Goal: Communication & Community: Answer question/provide support

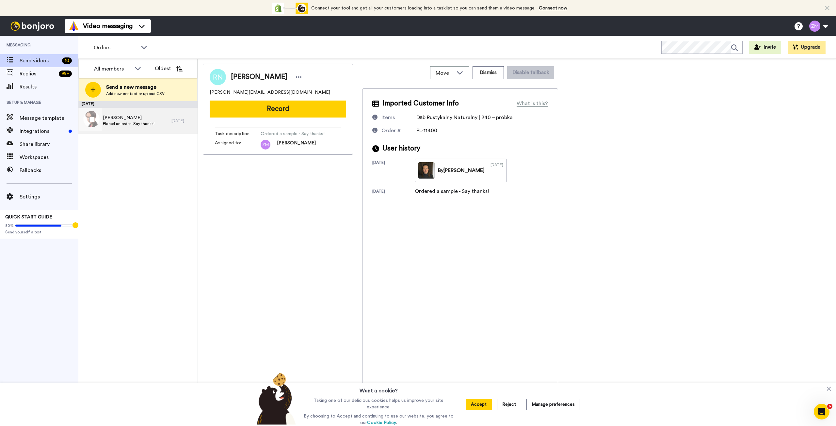
drag, startPoint x: 134, startPoint y: 117, endPoint x: 134, endPoint y: 114, distance: 3.6
click at [134, 117] on span "Katarzyna Krauze" at bounding box center [129, 118] width 52 height 7
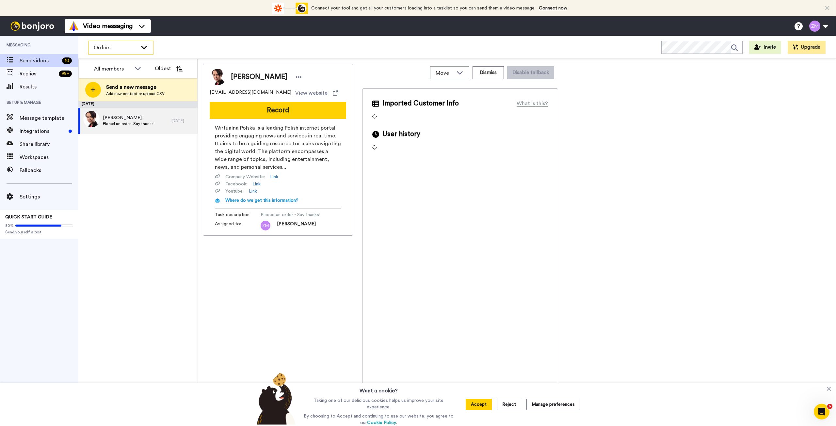
click at [143, 45] on icon at bounding box center [144, 47] width 8 height 7
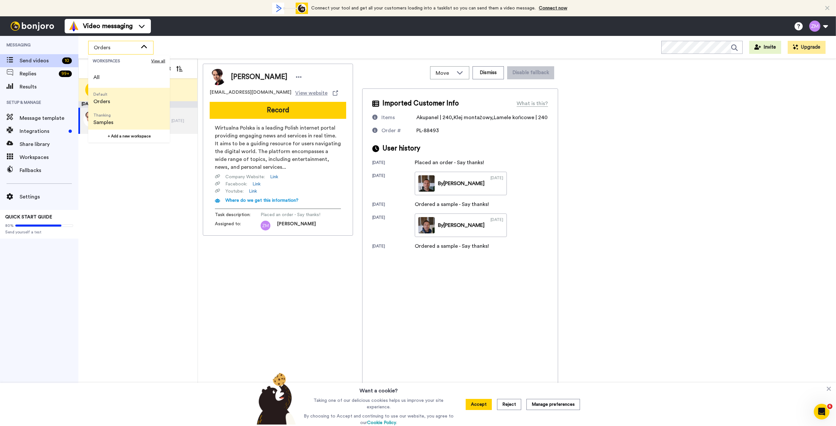
click at [127, 120] on li "Thanking Samples" at bounding box center [129, 119] width 82 height 21
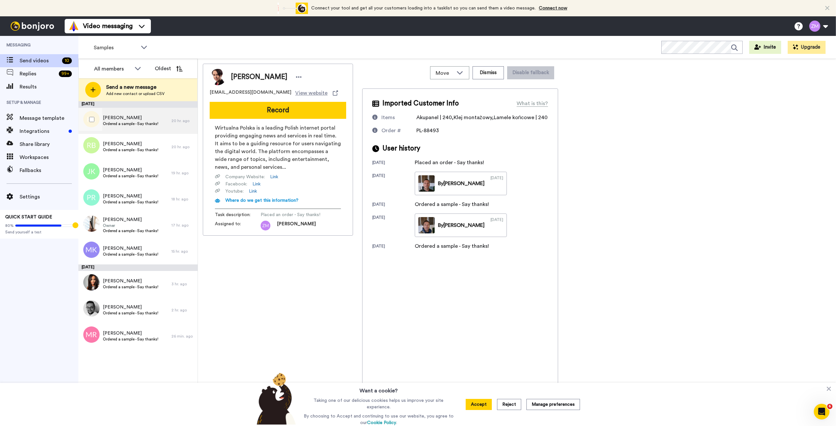
click at [139, 125] on span "Ordered a sample - Say thanks!" at bounding box center [131, 123] width 56 height 5
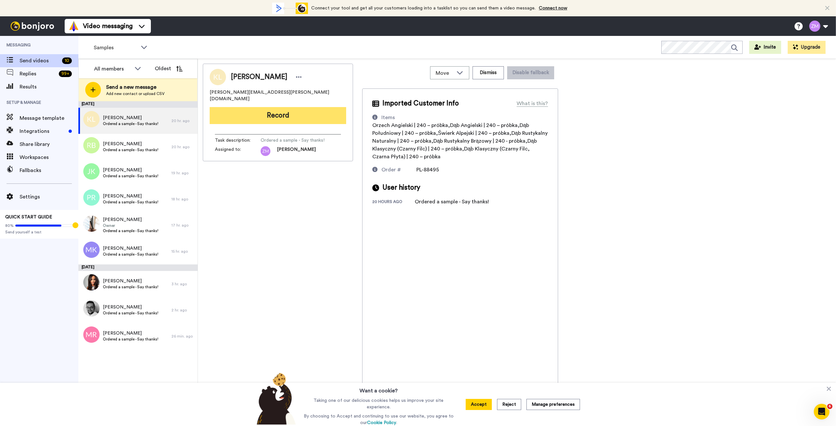
click at [280, 113] on button "Record" at bounding box center [278, 115] width 136 height 17
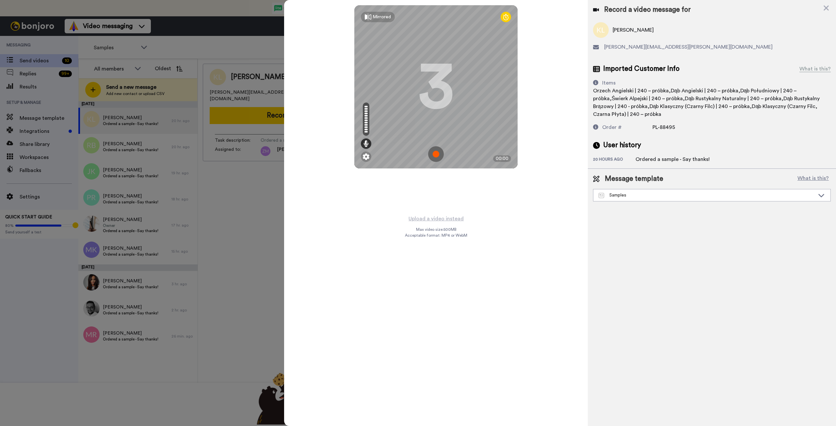
click at [435, 154] on img at bounding box center [436, 154] width 16 height 16
click at [438, 155] on img at bounding box center [436, 154] width 16 height 16
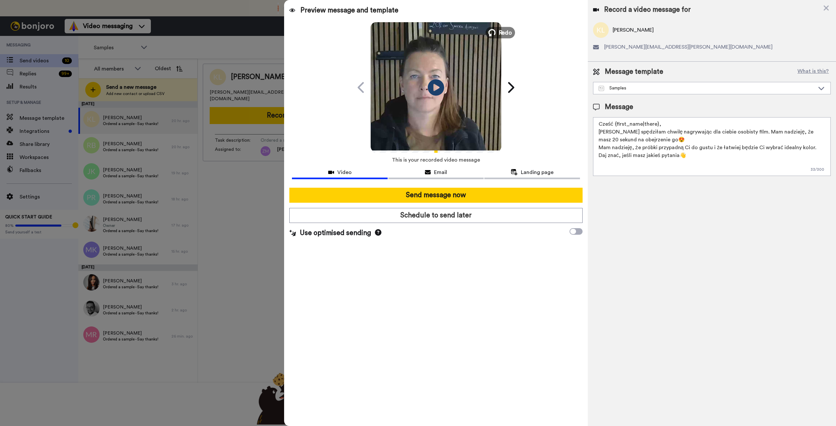
click at [497, 32] on button "Redo" at bounding box center [500, 32] width 29 height 11
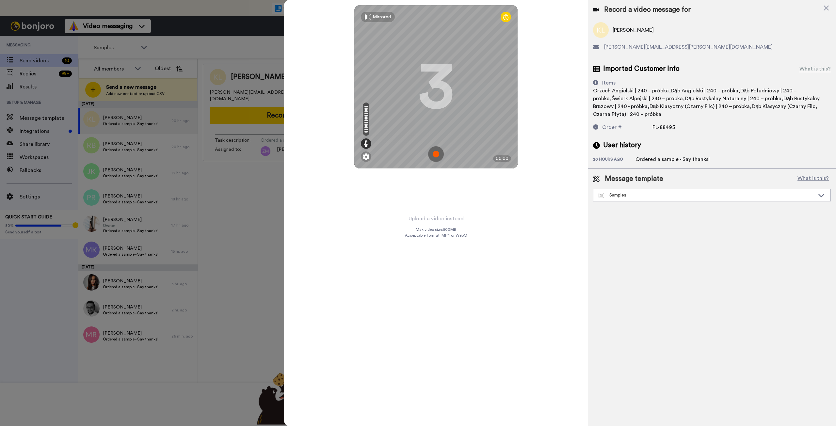
click at [434, 155] on img at bounding box center [436, 154] width 16 height 16
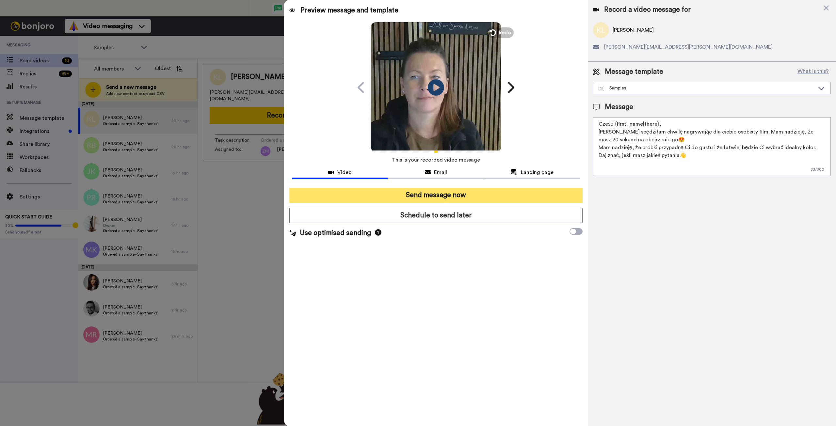
click at [487, 197] on button "Send message now" at bounding box center [435, 195] width 293 height 15
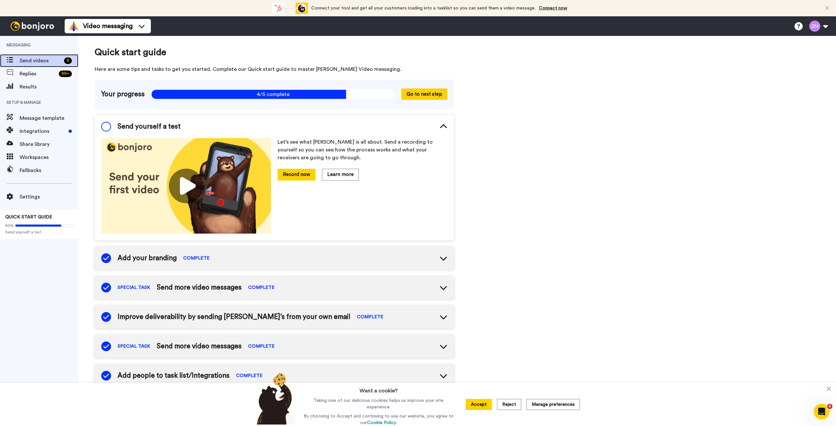
click at [47, 58] on span "Send videos" at bounding box center [41, 61] width 42 height 8
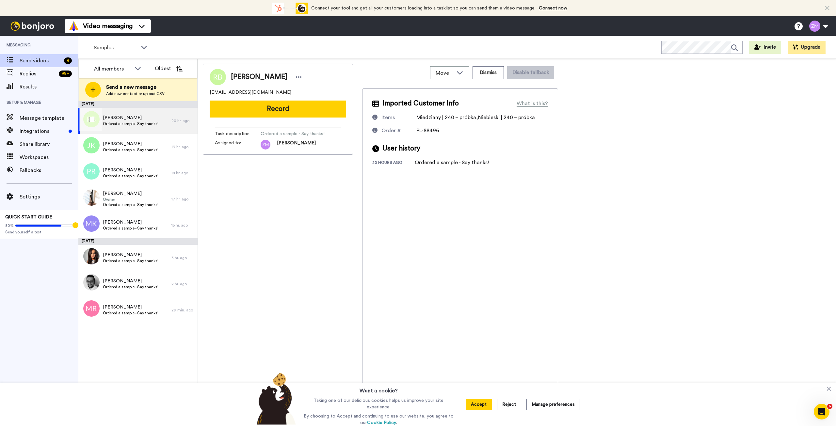
click at [150, 124] on span "Ordered a sample - Say thanks!" at bounding box center [131, 123] width 56 height 5
click at [267, 111] on button "Record" at bounding box center [278, 109] width 136 height 17
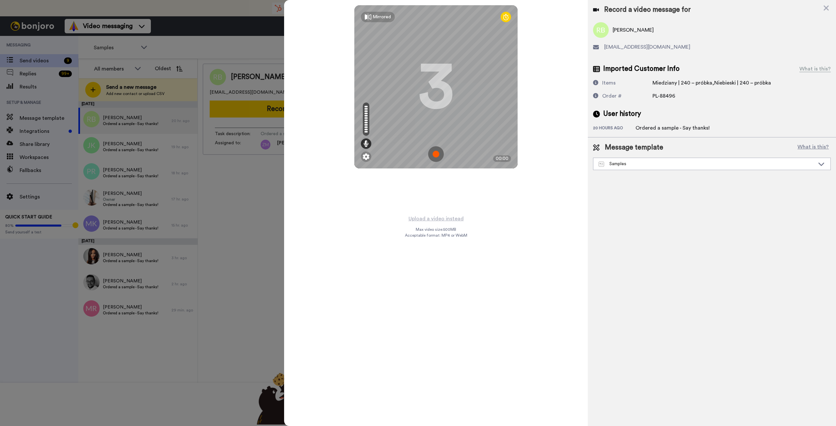
click at [435, 155] on img at bounding box center [436, 154] width 16 height 16
click at [437, 153] on img at bounding box center [436, 154] width 16 height 16
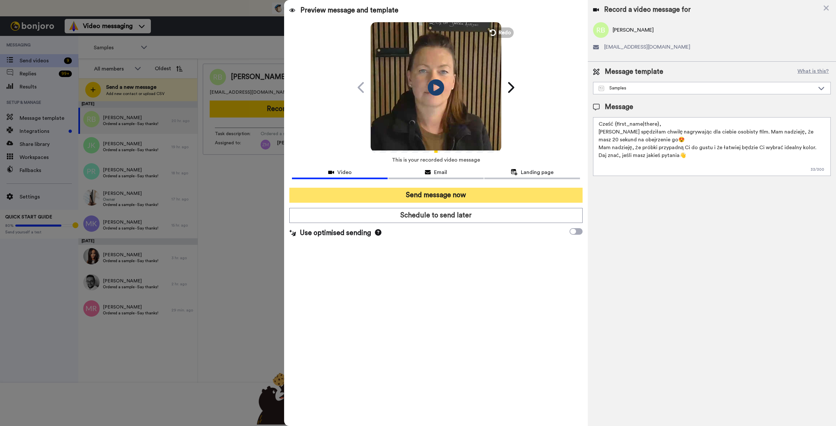
click at [510, 197] on button "Send message now" at bounding box center [435, 195] width 293 height 15
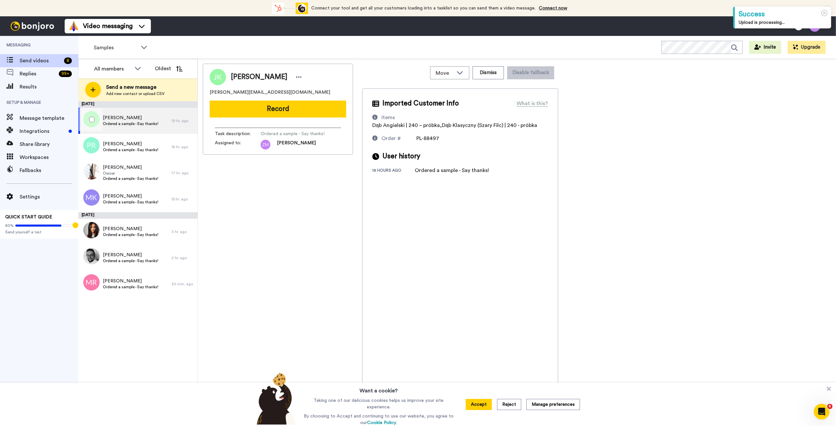
click at [140, 125] on span "Ordered a sample - Say thanks!" at bounding box center [131, 123] width 56 height 5
click at [287, 109] on button "Record" at bounding box center [278, 109] width 136 height 17
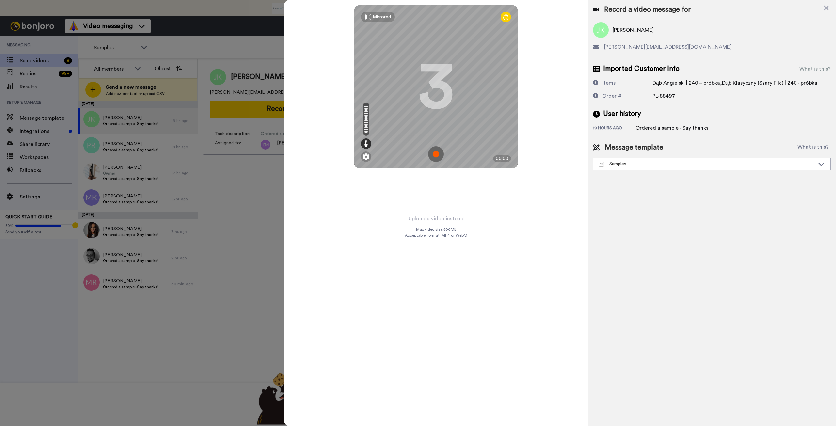
click at [435, 154] on img at bounding box center [436, 154] width 16 height 16
click at [438, 147] on img at bounding box center [436, 154] width 16 height 16
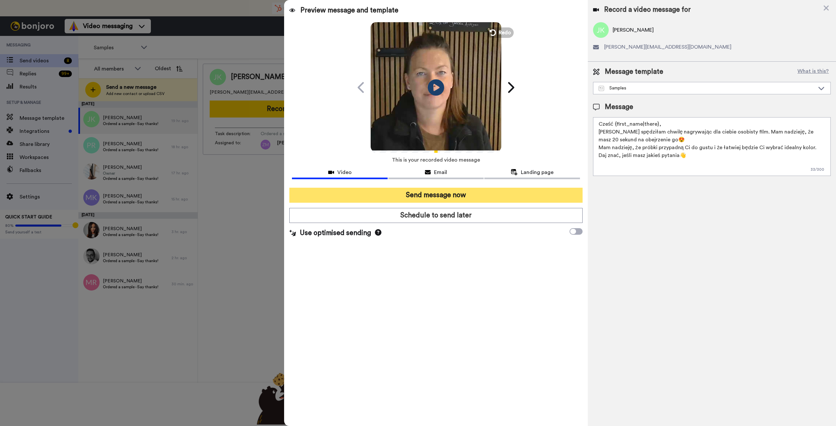
click at [466, 195] on button "Send message now" at bounding box center [435, 195] width 293 height 15
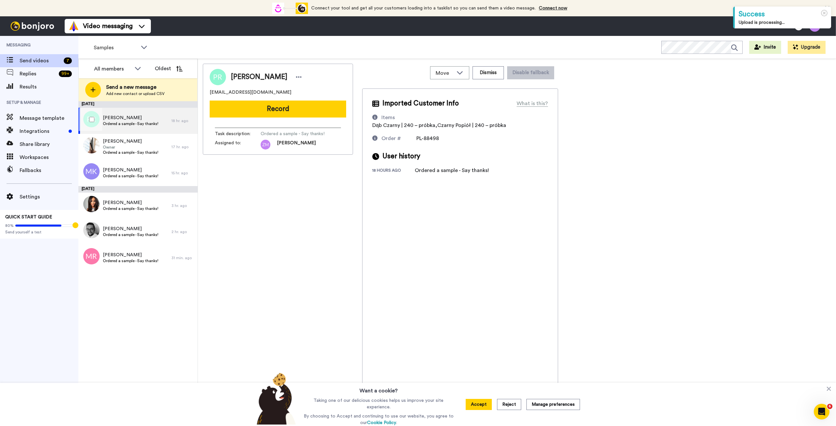
click at [154, 121] on span "Pawel Radomsko" at bounding box center [131, 118] width 56 height 7
click at [297, 110] on button "Record" at bounding box center [278, 109] width 136 height 17
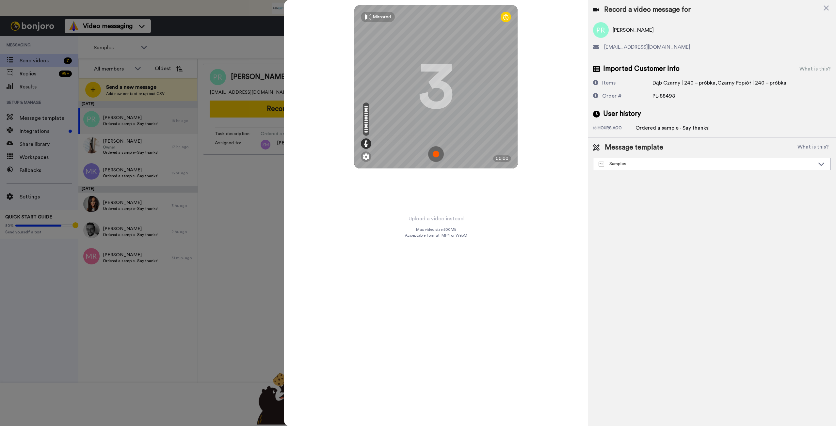
click at [435, 154] on img at bounding box center [436, 154] width 16 height 16
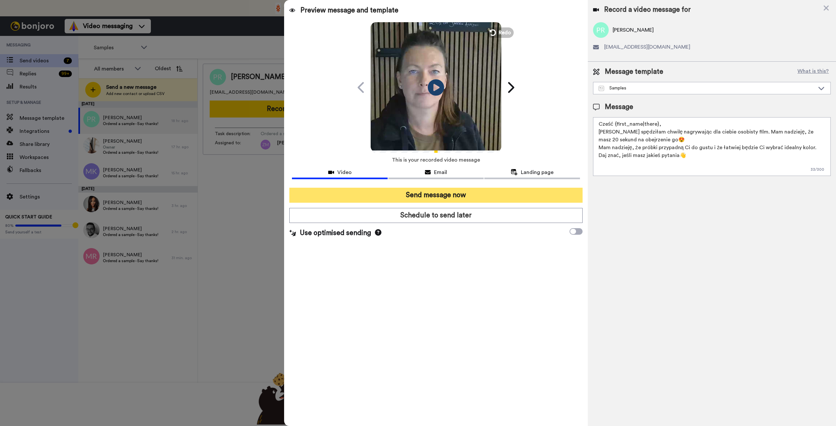
click at [471, 195] on button "Send message now" at bounding box center [435, 195] width 293 height 15
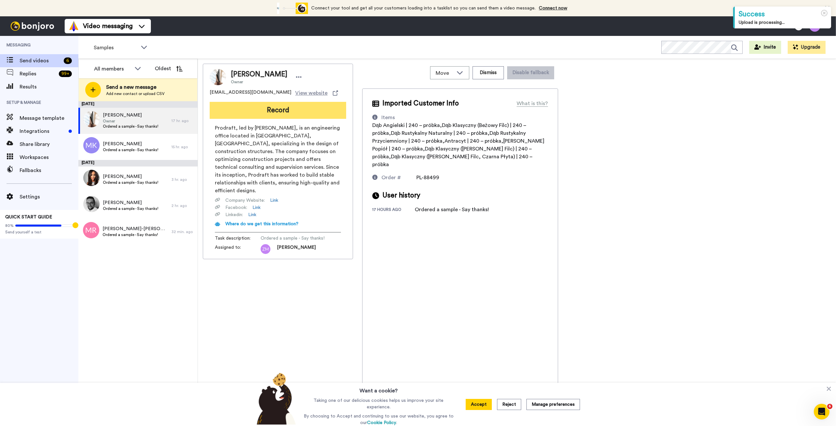
click at [285, 111] on button "Record" at bounding box center [278, 110] width 136 height 17
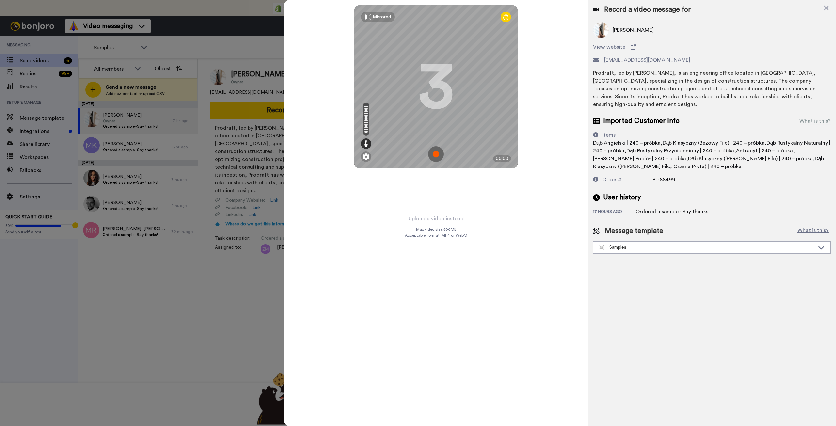
click at [436, 153] on img at bounding box center [436, 154] width 16 height 16
click at [437, 148] on img at bounding box center [436, 154] width 16 height 16
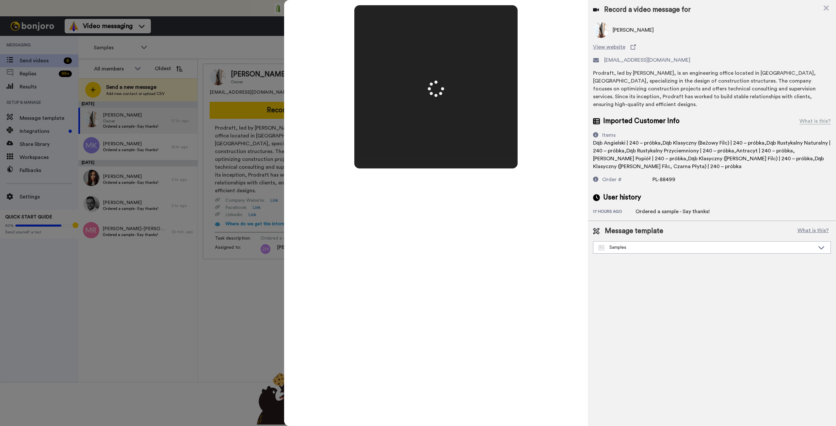
click at [444, 145] on video at bounding box center [436, 86] width 327 height 163
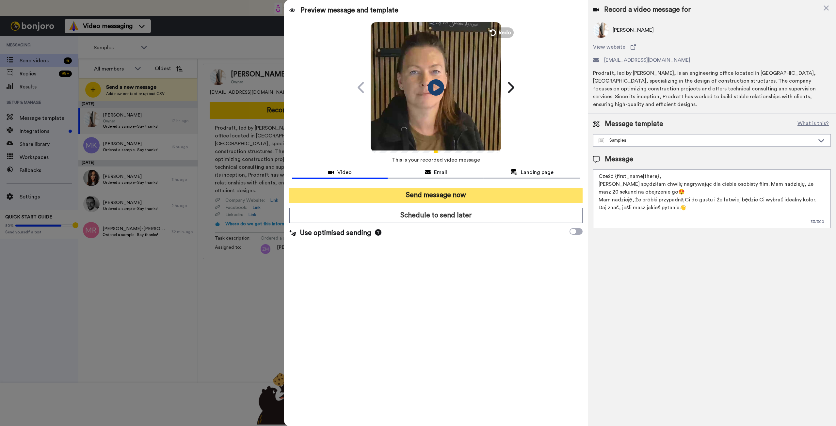
click at [468, 196] on button "Send message now" at bounding box center [435, 195] width 293 height 15
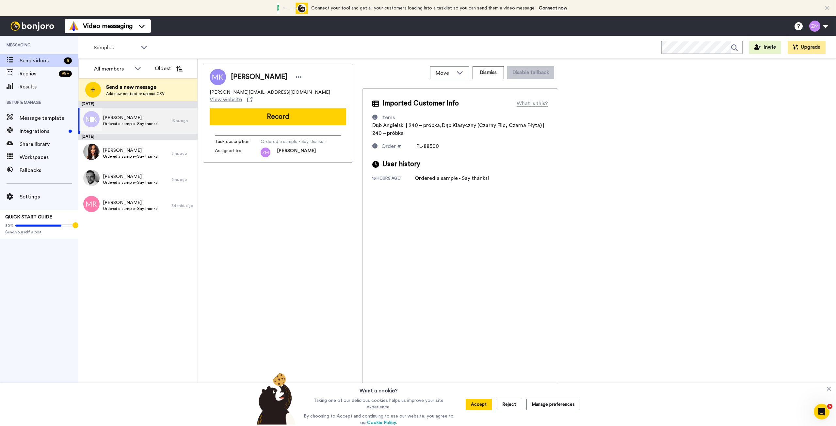
click at [140, 123] on span "Ordered a sample - Say thanks!" at bounding box center [131, 123] width 56 height 5
click at [293, 112] on button "Record" at bounding box center [278, 116] width 136 height 17
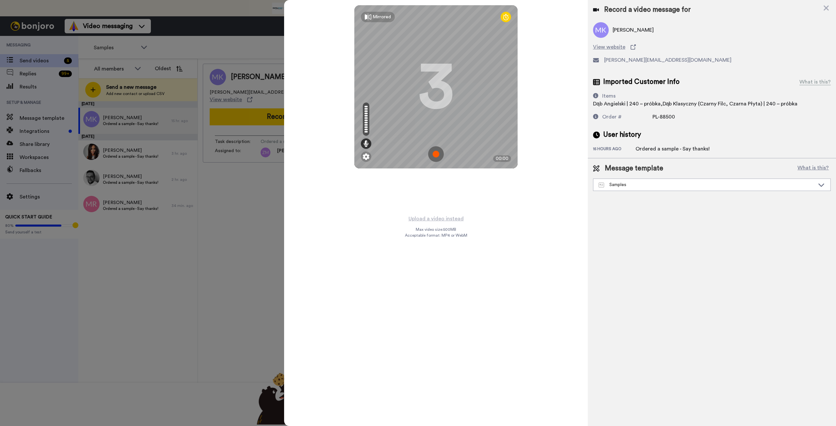
click at [436, 152] on img at bounding box center [436, 154] width 16 height 16
click at [441, 150] on img at bounding box center [436, 154] width 16 height 16
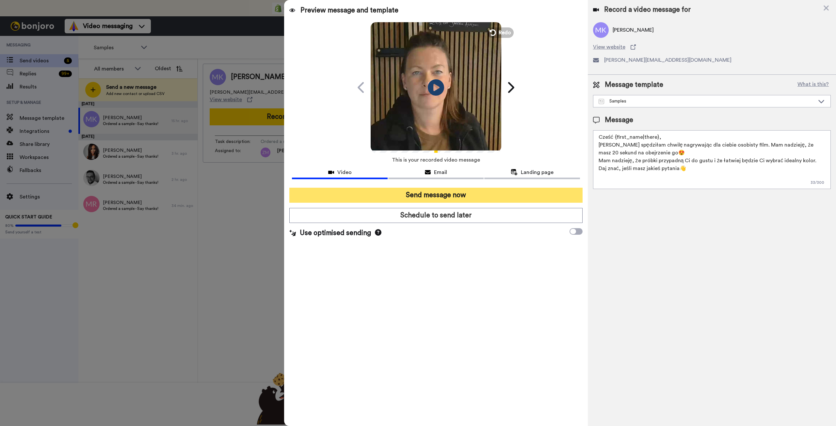
click at [468, 195] on button "Send message now" at bounding box center [435, 195] width 293 height 15
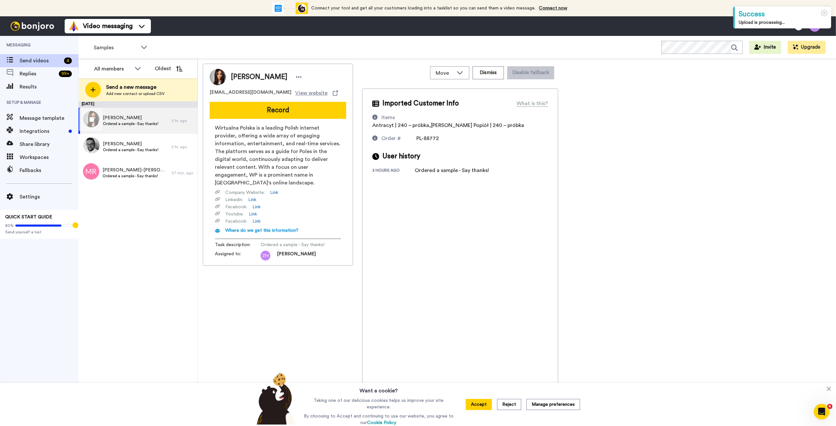
click at [141, 120] on span "[PERSON_NAME]" at bounding box center [131, 118] width 56 height 7
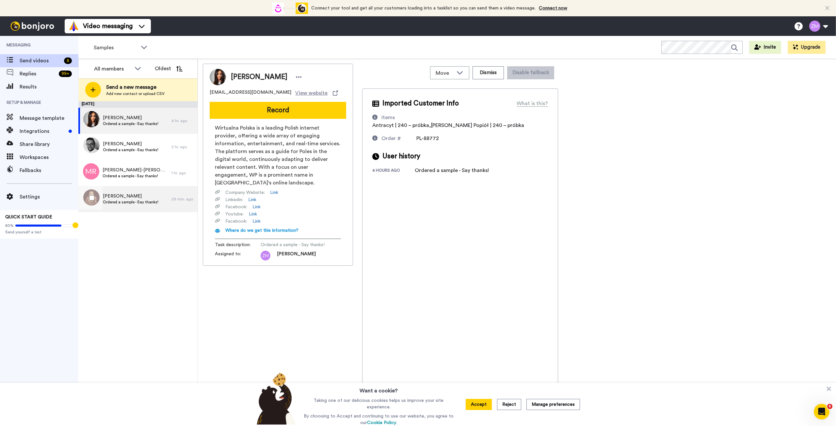
click at [117, 198] on span "[PERSON_NAME]" at bounding box center [131, 196] width 56 height 7
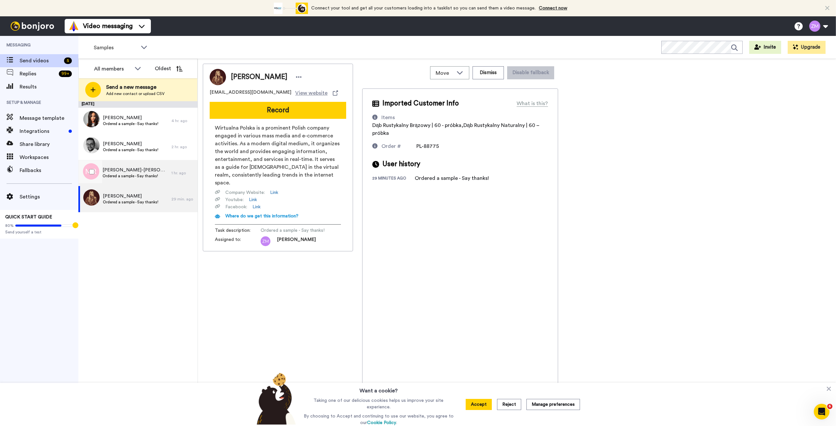
click at [133, 174] on span "Ordered a sample - Say thanks!" at bounding box center [136, 175] width 66 height 5
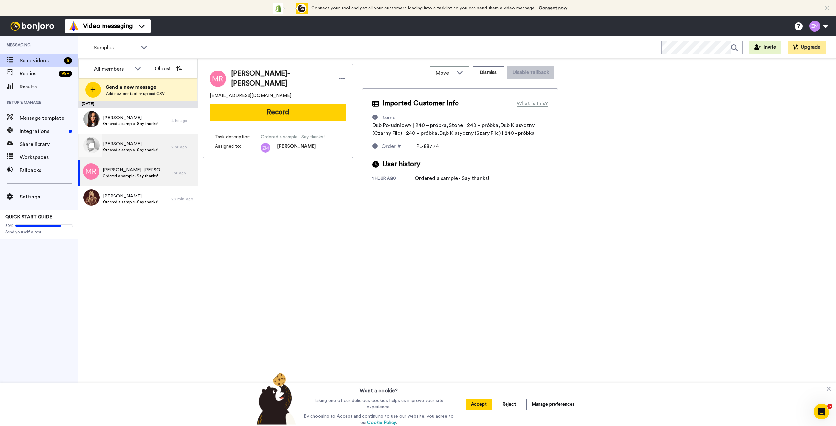
click at [133, 146] on span "[PERSON_NAME]" at bounding box center [131, 144] width 56 height 7
